Goal: Information Seeking & Learning: Learn about a topic

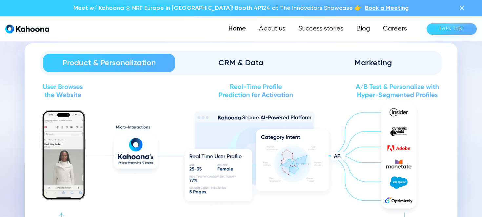
scroll to position [712, 0]
click at [237, 63] on div "CRM & Data" at bounding box center [241, 62] width 114 height 10
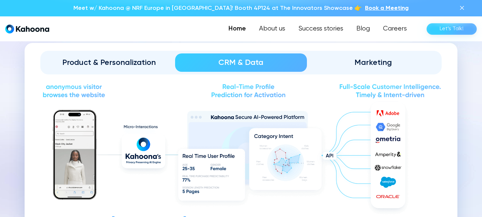
click at [355, 67] on div "Marketing" at bounding box center [373, 62] width 114 height 10
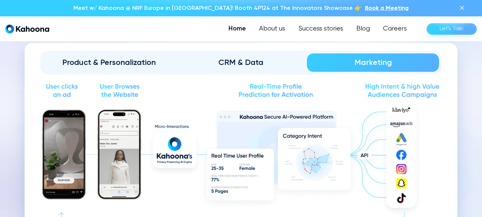
click at [105, 62] on div "Product & Personalization" at bounding box center [109, 62] width 114 height 10
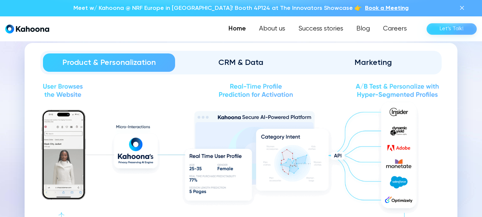
click at [252, 63] on div "CRM & Data" at bounding box center [241, 62] width 114 height 10
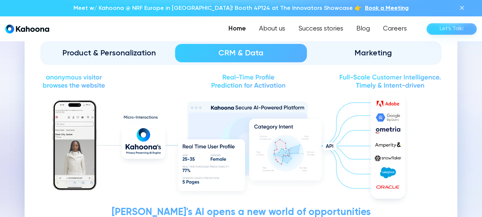
scroll to position [721, 0]
click at [120, 51] on div "Product & Personalization" at bounding box center [109, 53] width 114 height 10
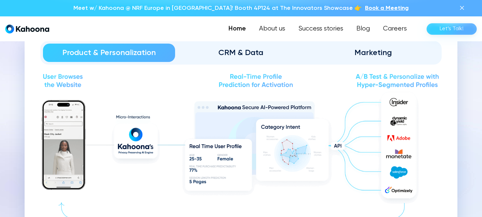
click at [397, 46] on link "Marketing" at bounding box center [373, 53] width 132 height 18
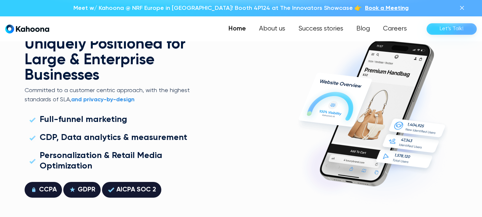
scroll to position [1724, 0]
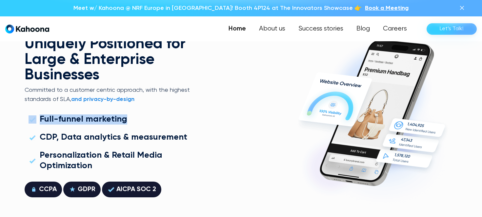
drag, startPoint x: 135, startPoint y: 122, endPoint x: 31, endPoint y: 122, distance: 103.6
click at [31, 122] on div "Full-funnel marketing" at bounding box center [108, 120] width 167 height 18
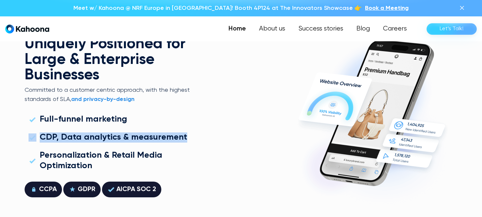
drag, startPoint x: 180, startPoint y: 134, endPoint x: 28, endPoint y: 132, distance: 152.8
click at [28, 132] on div "CDP, Data analytics & measurement" at bounding box center [108, 138] width 167 height 18
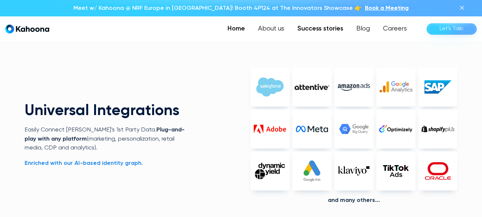
scroll to position [1473, 0]
click at [321, 30] on link "Success stories" at bounding box center [320, 28] width 59 height 13
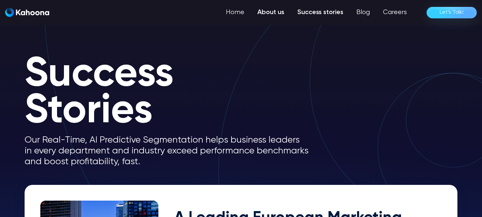
scroll to position [1, 0]
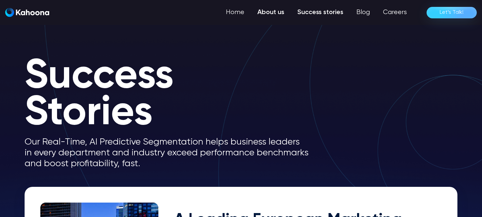
click at [274, 11] on link "About us" at bounding box center [271, 12] width 40 height 13
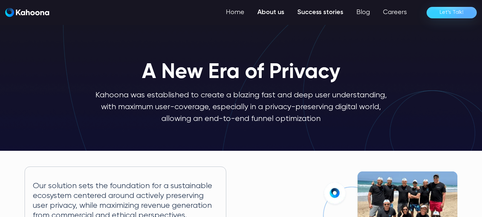
scroll to position [0, 0]
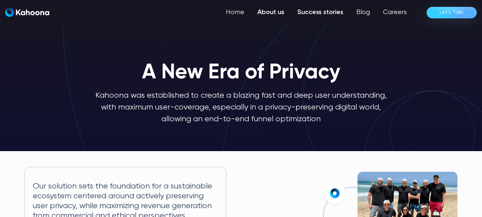
click at [318, 8] on link "Success stories" at bounding box center [320, 12] width 59 height 13
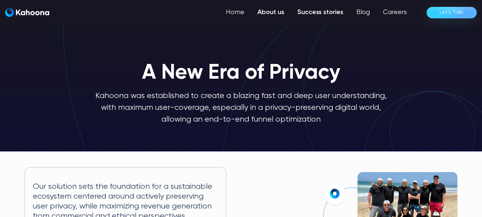
scroll to position [0, 0]
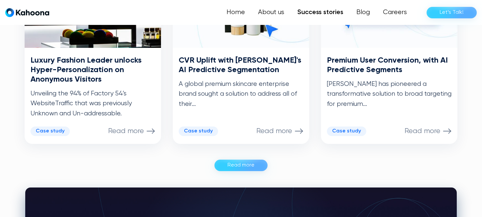
scroll to position [401, 0]
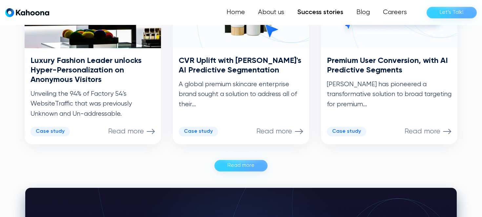
click at [242, 166] on div "Read more" at bounding box center [241, 165] width 27 height 10
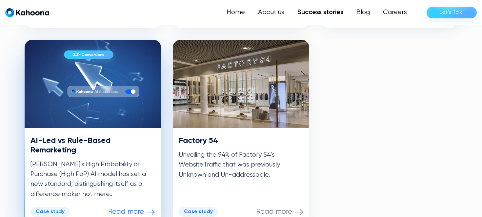
scroll to position [517, 0]
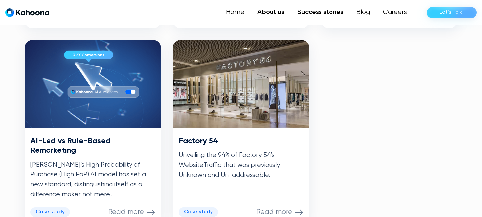
click at [264, 14] on link "About us" at bounding box center [271, 12] width 40 height 13
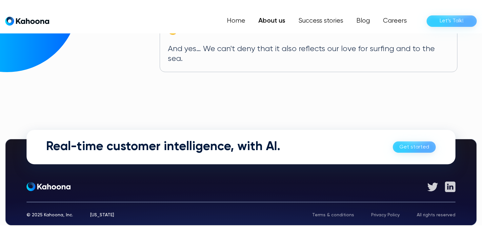
scroll to position [422, 0]
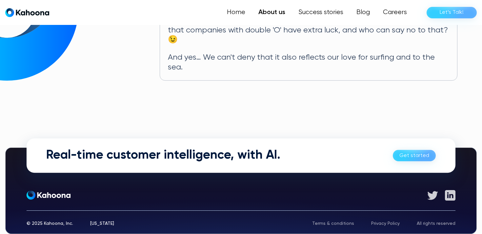
click at [33, 12] on img "home" at bounding box center [27, 12] width 44 height 9
